Goal: Find specific page/section: Find specific page/section

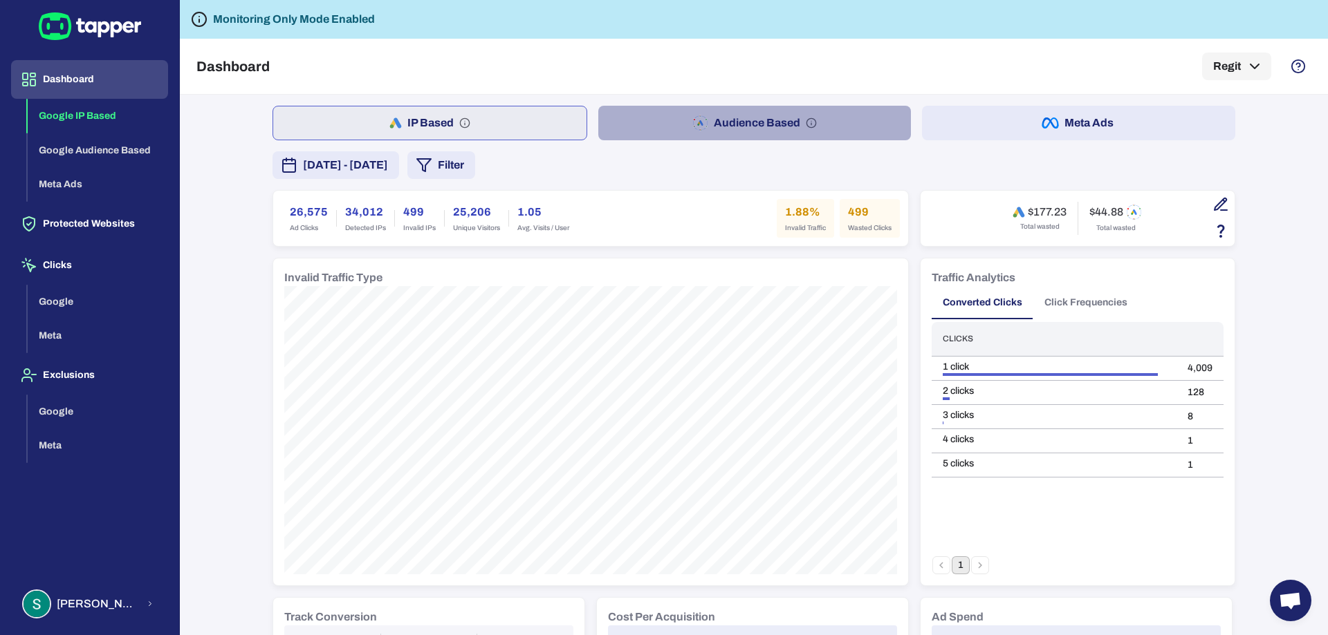
click at [828, 109] on button "Audience Based" at bounding box center [754, 123] width 313 height 35
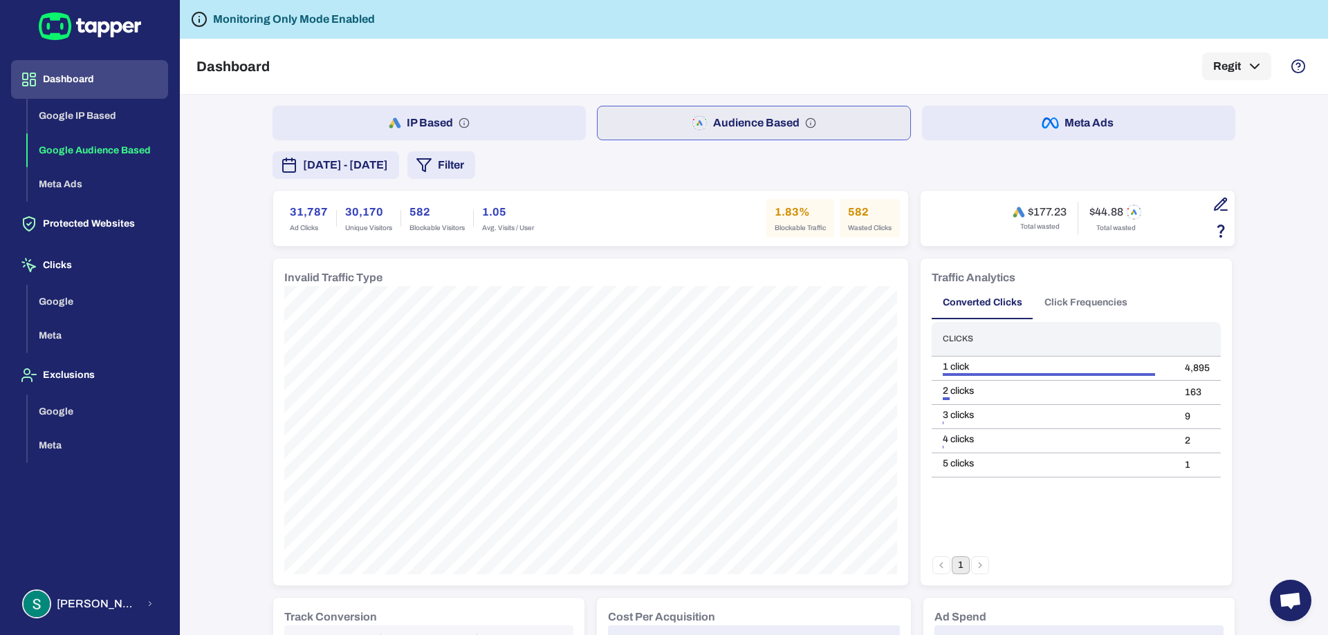
click at [1125, 126] on button "Meta Ads" at bounding box center [1078, 123] width 313 height 35
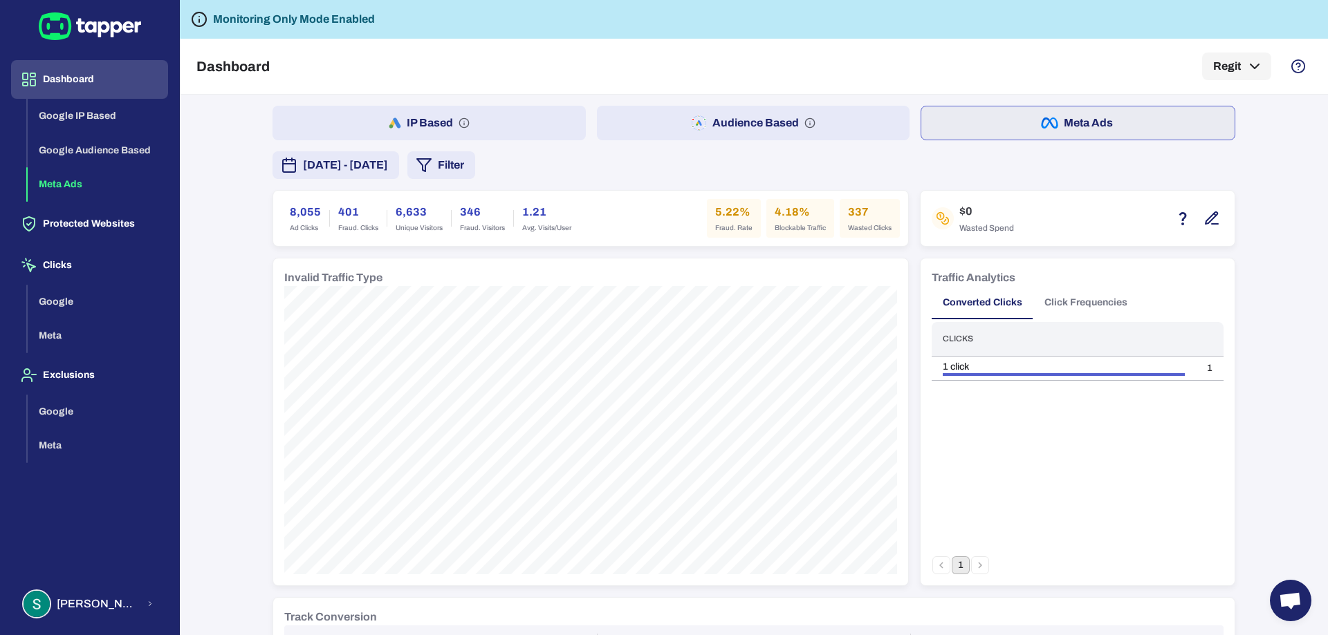
click at [46, 73] on button "Dashboard" at bounding box center [89, 79] width 157 height 39
